Goal: Transaction & Acquisition: Download file/media

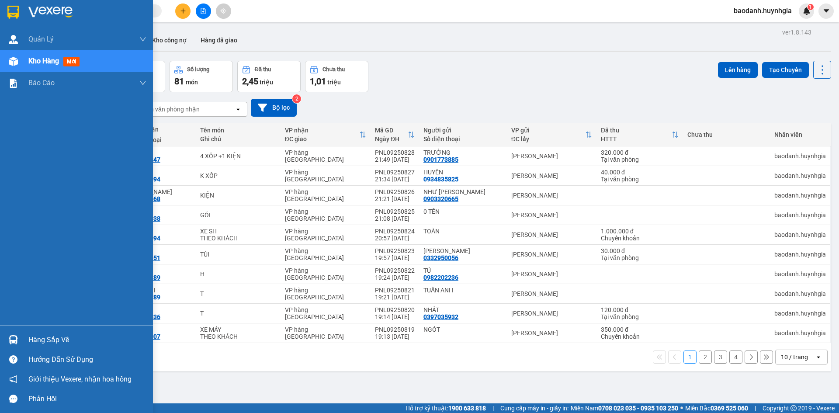
click at [56, 343] on div "Hàng sắp về" at bounding box center [87, 340] width 118 height 13
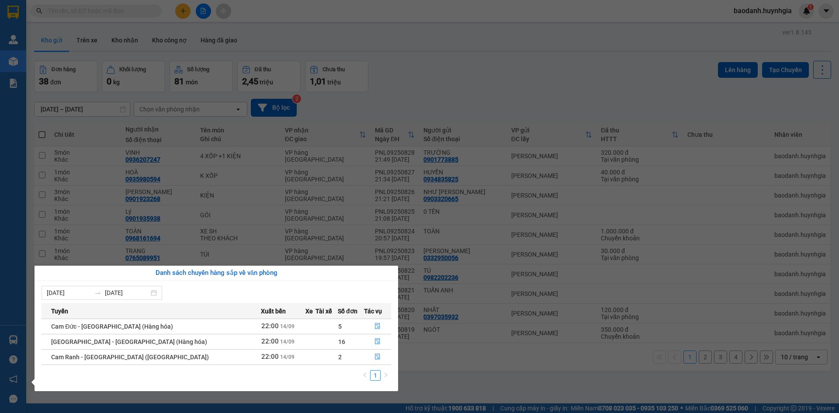
click at [158, 214] on section "Kết quả tìm kiếm ( 0 ) Bộ lọc No Data baodanh.huynhgia 1 Quản Lý Quản lý khách …" at bounding box center [419, 206] width 839 height 413
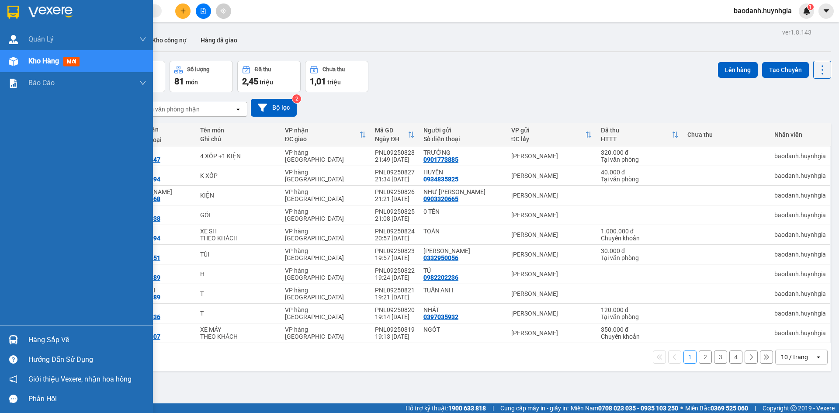
click at [35, 339] on div "Hàng sắp về" at bounding box center [87, 340] width 118 height 13
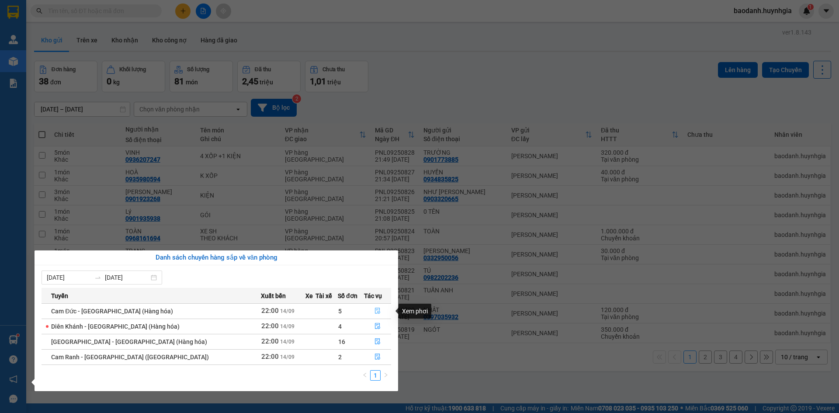
click at [375, 309] on icon "file-done" at bounding box center [377, 311] width 5 height 6
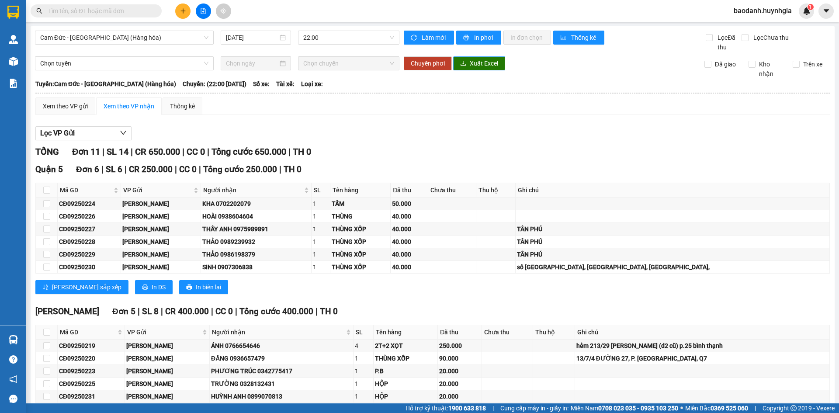
click at [471, 63] on span "Xuất Excel" at bounding box center [484, 64] width 28 height 10
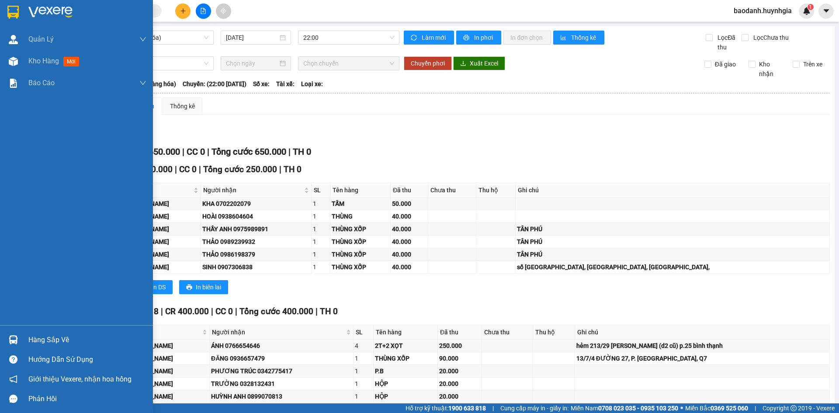
click at [64, 342] on div "Hàng sắp về" at bounding box center [87, 340] width 118 height 13
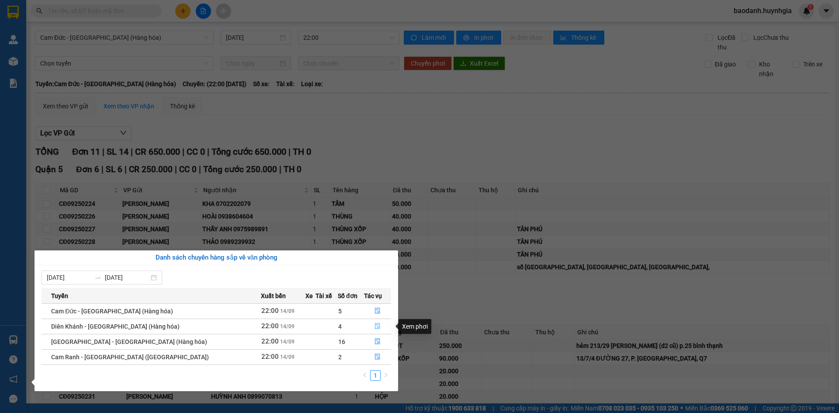
click at [375, 325] on icon "file-done" at bounding box center [378, 326] width 6 height 6
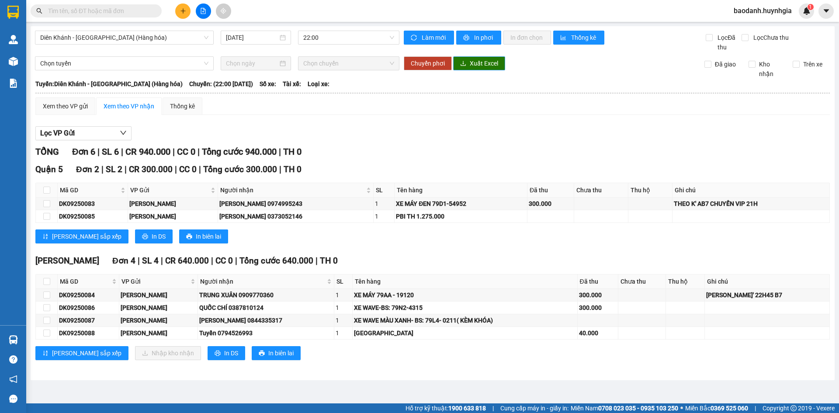
click at [483, 63] on span "Xuất Excel" at bounding box center [484, 64] width 28 height 10
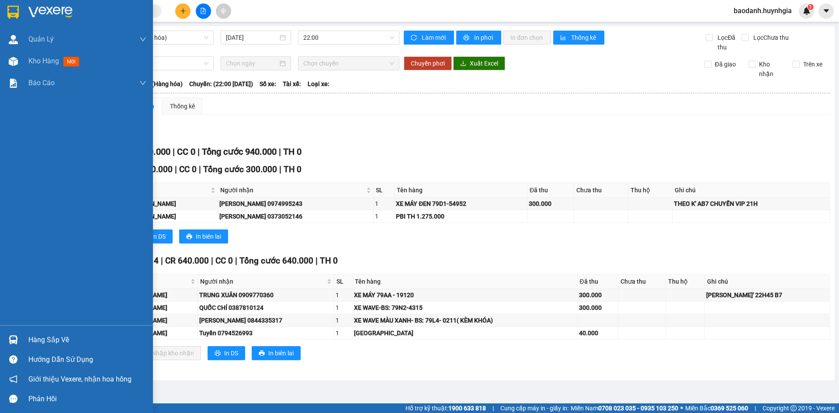
click at [44, 334] on div "Hàng sắp về" at bounding box center [87, 340] width 118 height 13
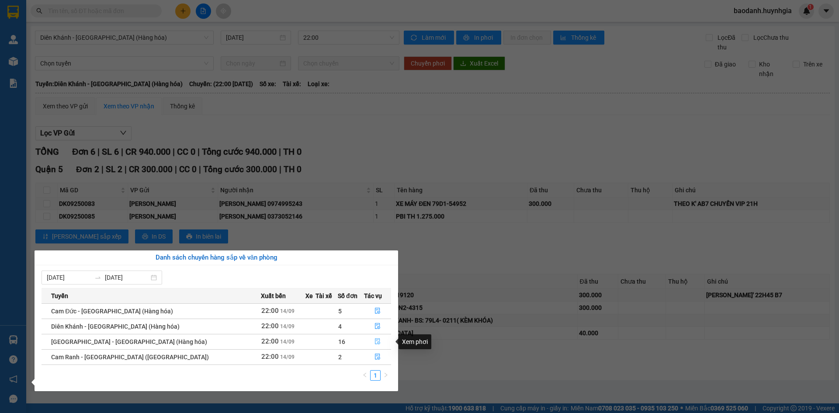
click at [375, 344] on icon "file-done" at bounding box center [378, 341] width 6 height 6
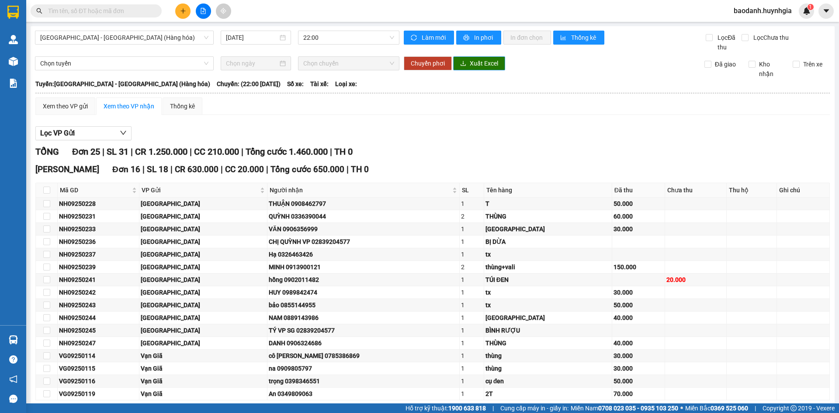
click at [471, 63] on span "Xuất Excel" at bounding box center [484, 64] width 28 height 10
click at [477, 69] on button "Xuất Excel" at bounding box center [479, 63] width 52 height 14
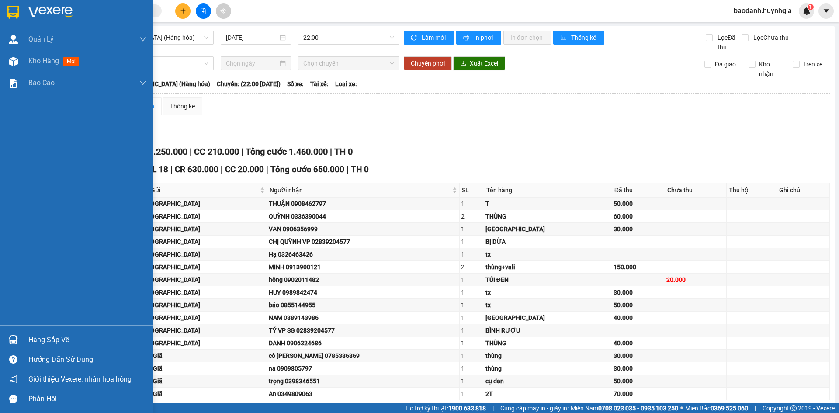
click at [49, 339] on div "Hàng sắp về" at bounding box center [87, 340] width 118 height 13
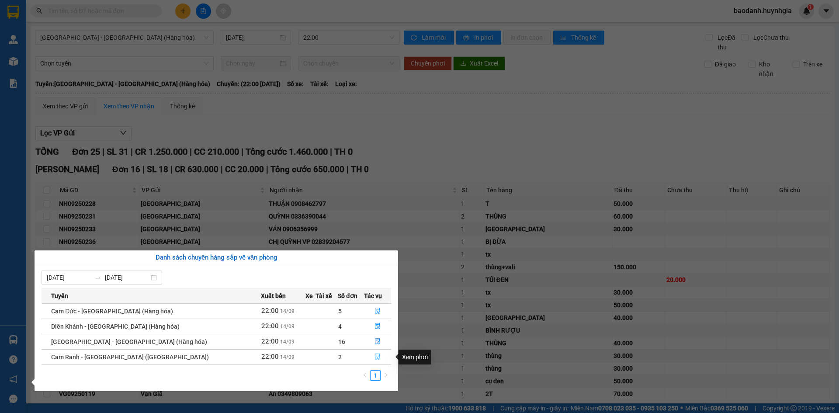
click at [375, 356] on icon "file-done" at bounding box center [377, 357] width 5 height 6
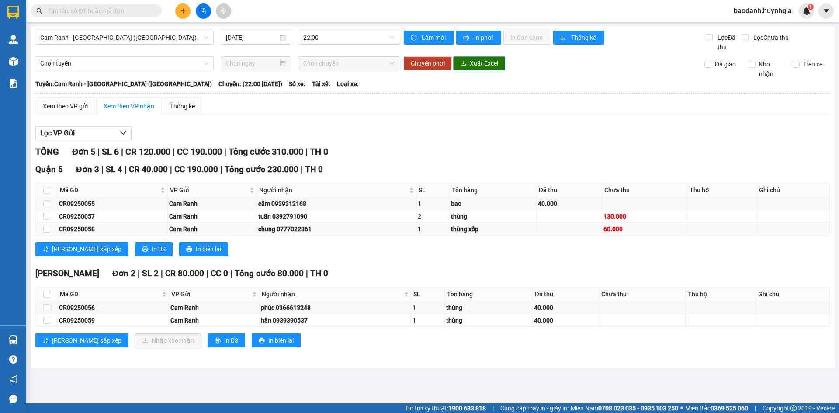
click at [467, 60] on button "Xuất Excel" at bounding box center [479, 63] width 52 height 14
